Goal: Navigation & Orientation: Find specific page/section

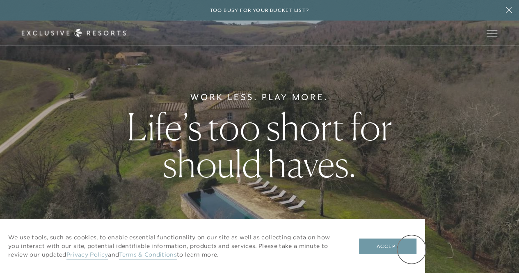
click at [412, 249] on button "Accept" at bounding box center [387, 247] width 57 height 16
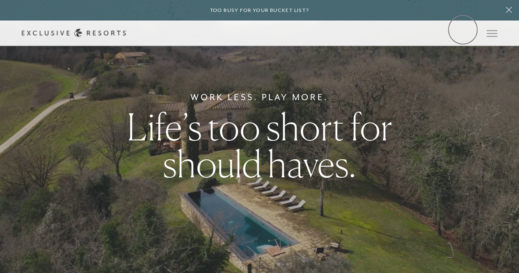
click at [0, 0] on link "Member Login" at bounding box center [0, 0] width 0 height 0
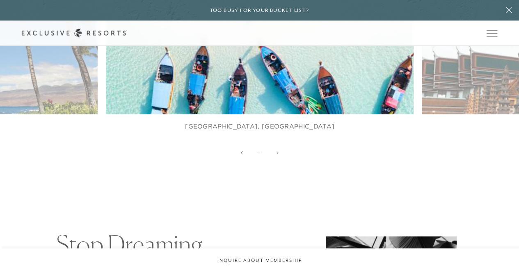
scroll to position [443, 0]
